Goal: Task Accomplishment & Management: Use online tool/utility

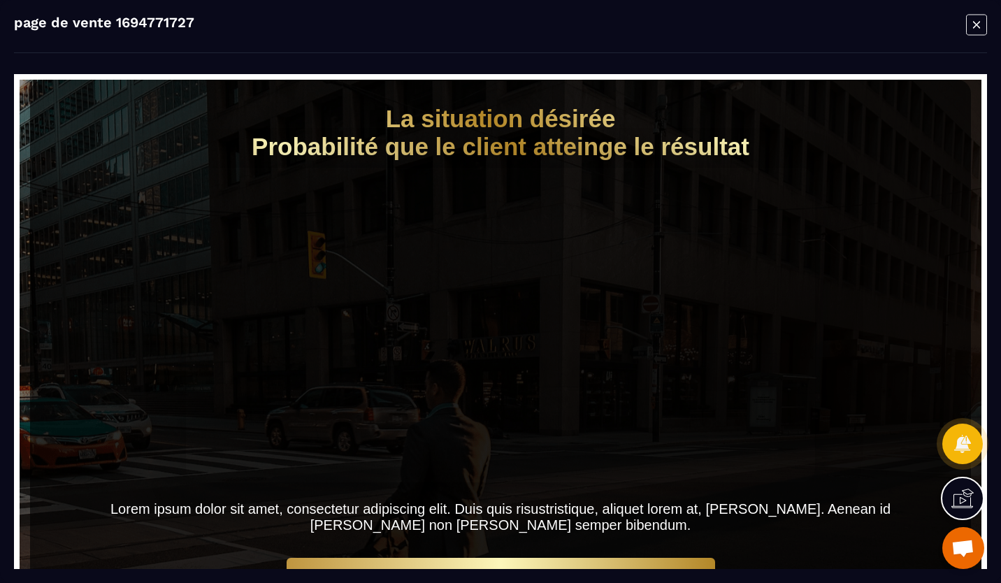
click at [976, 24] on icon "Modal window" at bounding box center [976, 24] width 7 height 7
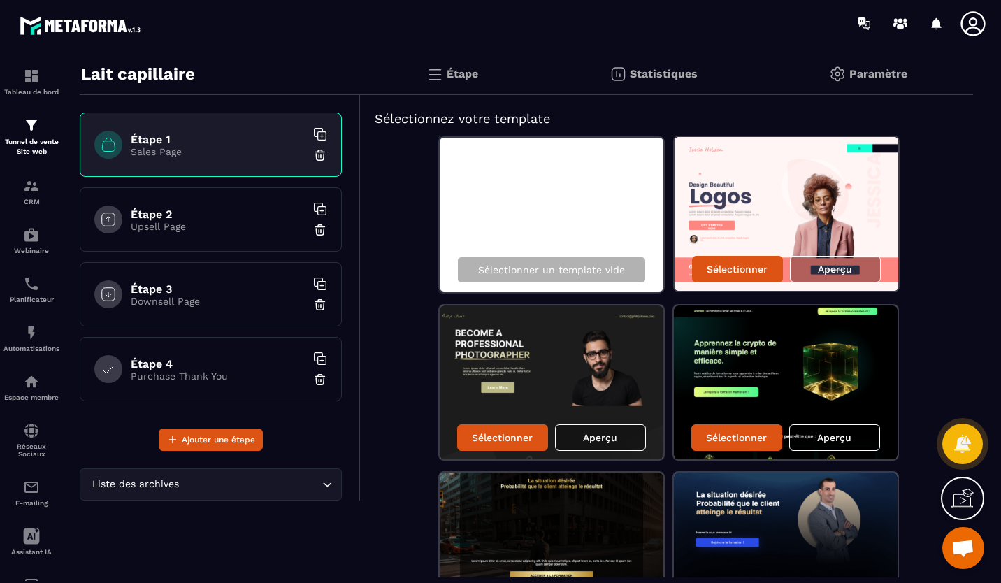
scroll to position [37, 0]
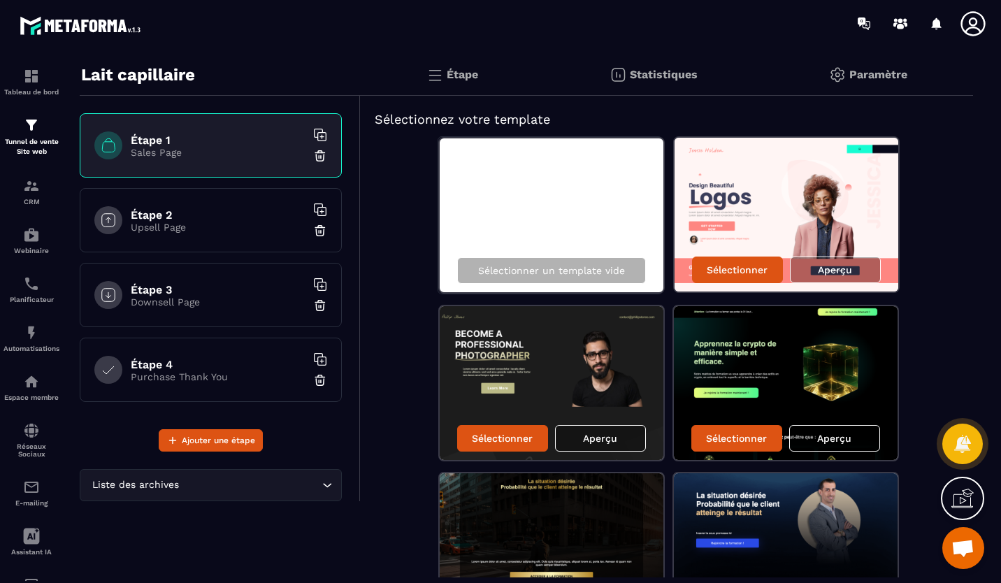
click at [725, 191] on img at bounding box center [786, 215] width 224 height 154
click at [825, 263] on div "Aperçu" at bounding box center [835, 269] width 91 height 27
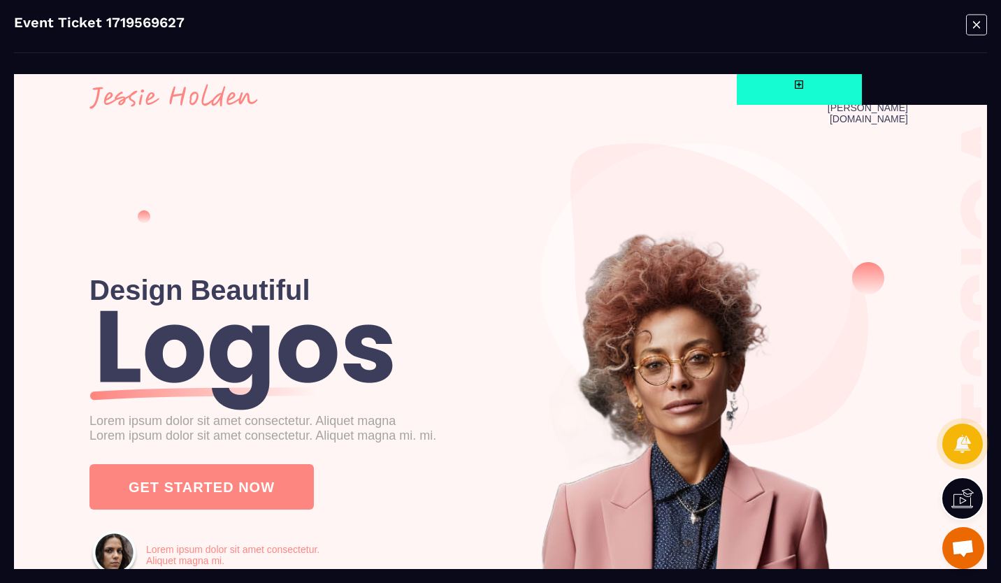
scroll to position [0, 0]
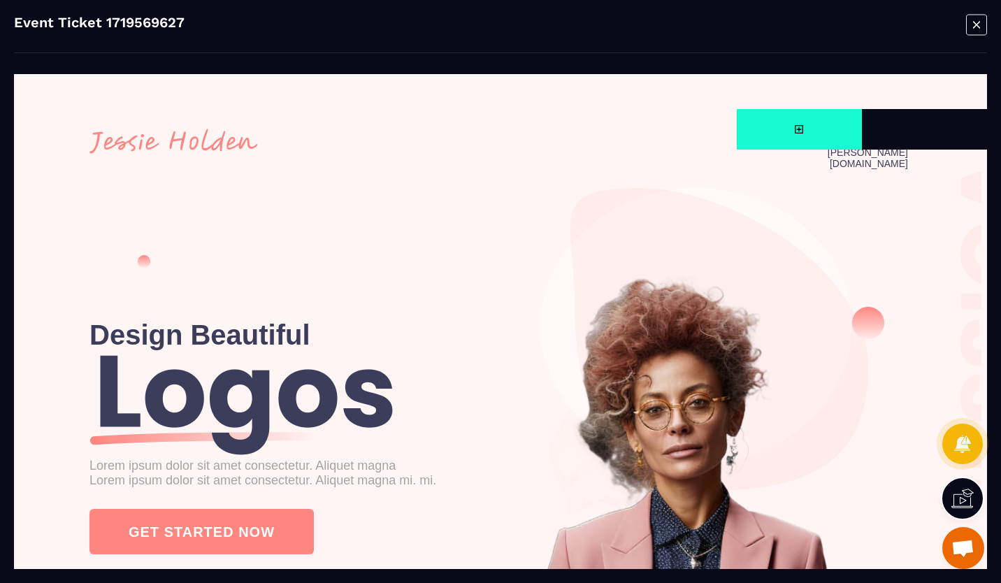
click at [976, 24] on icon "Modal window" at bounding box center [976, 24] width 7 height 7
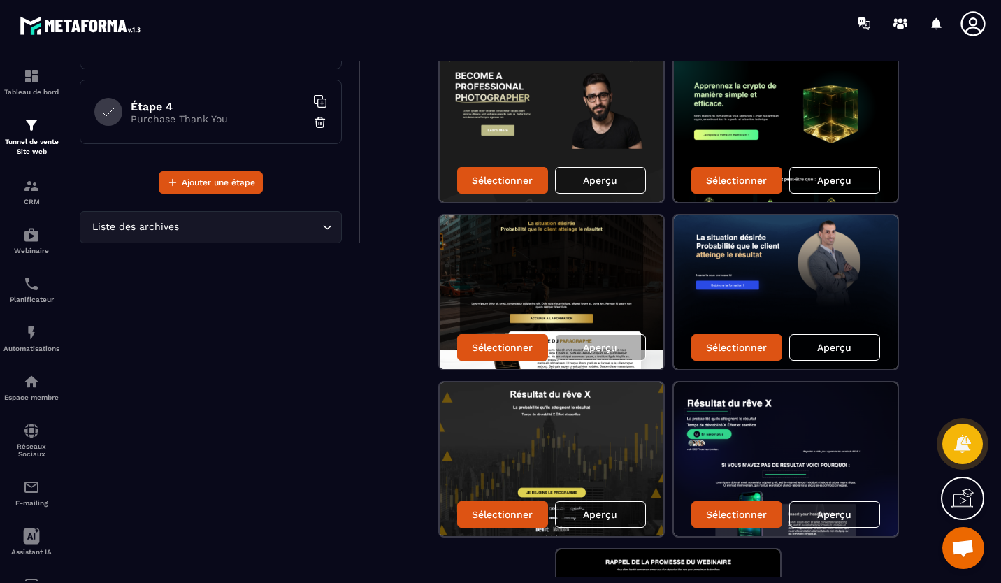
scroll to position [298, 0]
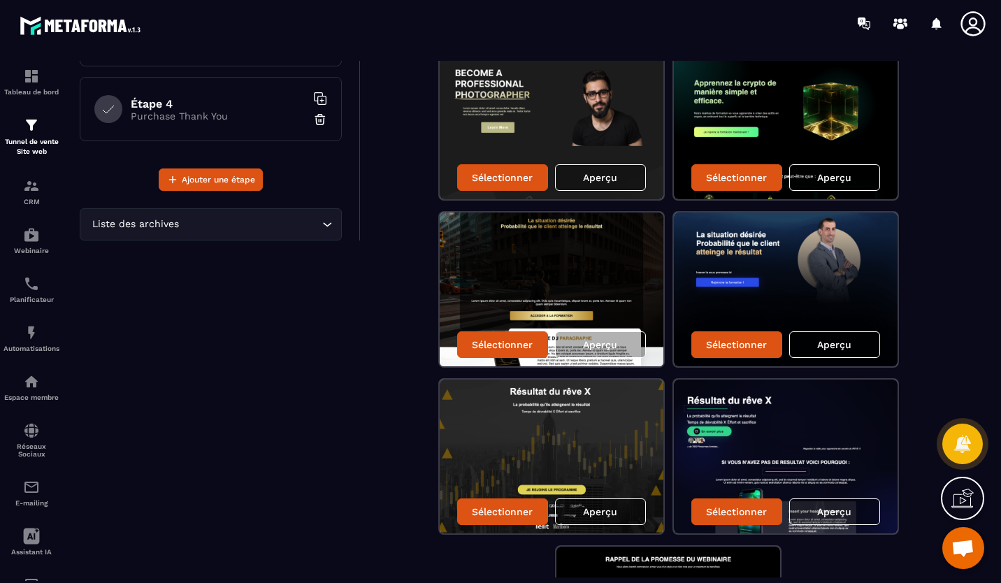
click at [601, 353] on div "Aperçu" at bounding box center [600, 344] width 91 height 27
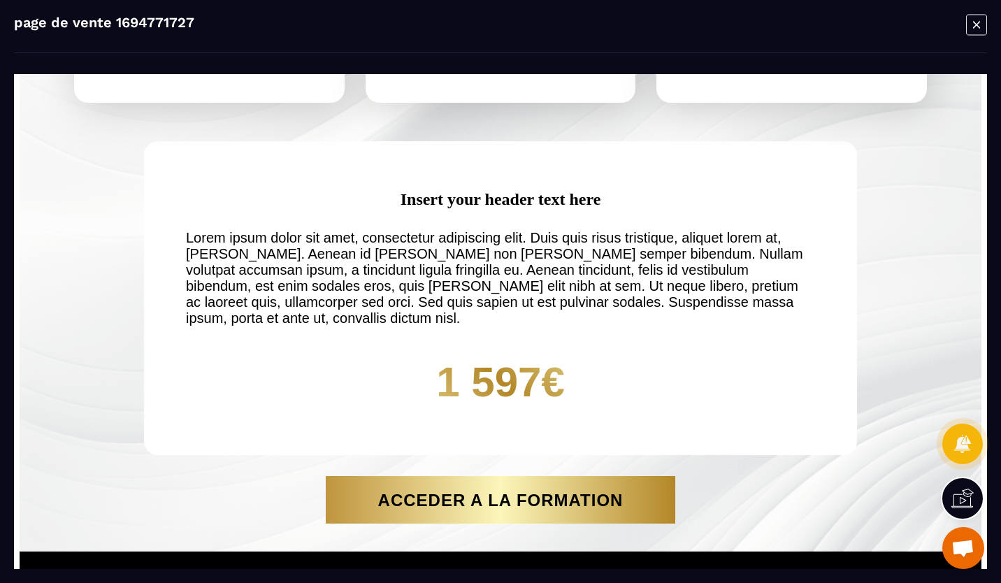
scroll to position [5525, 0]
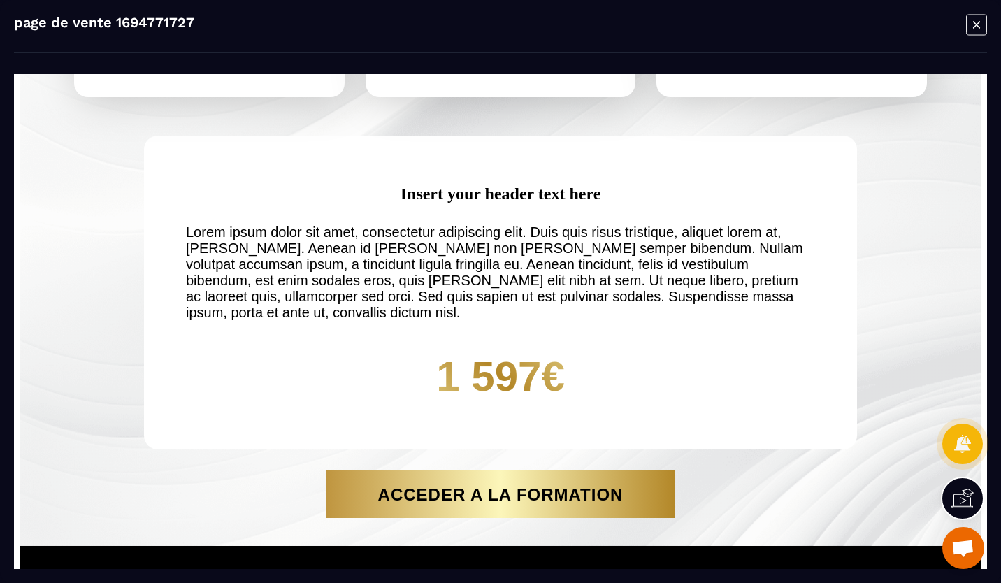
click at [976, 24] on icon "Modal window" at bounding box center [976, 24] width 7 height 7
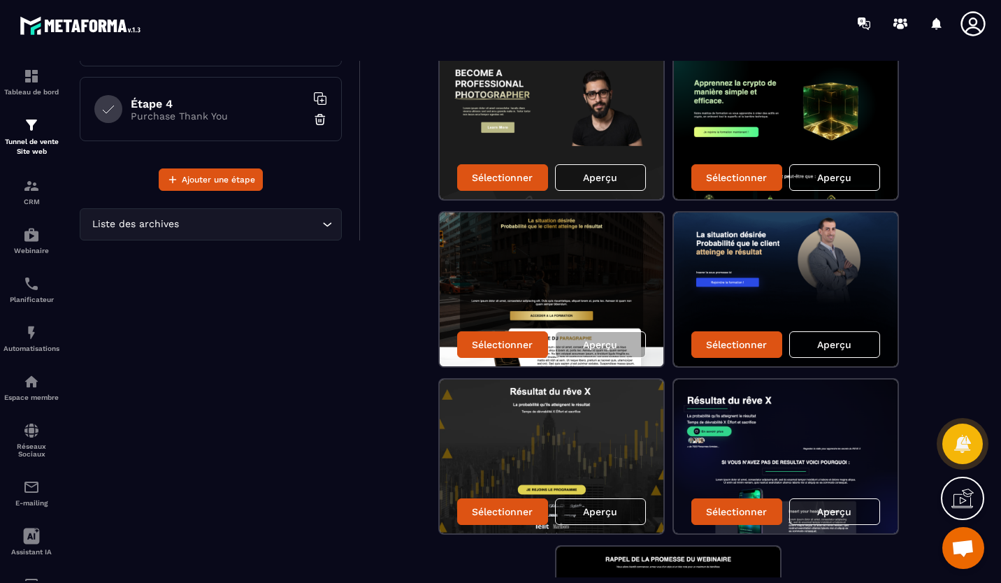
click at [487, 343] on p "Sélectionner" at bounding box center [502, 344] width 61 height 11
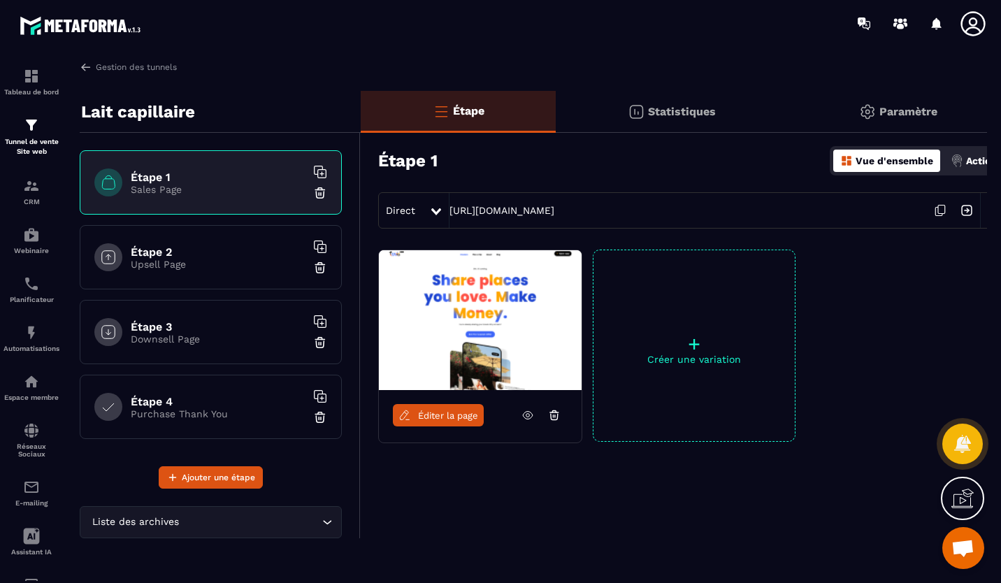
click at [444, 408] on link "Éditer la page" at bounding box center [438, 415] width 91 height 22
